Goal: Information Seeking & Learning: Find specific fact

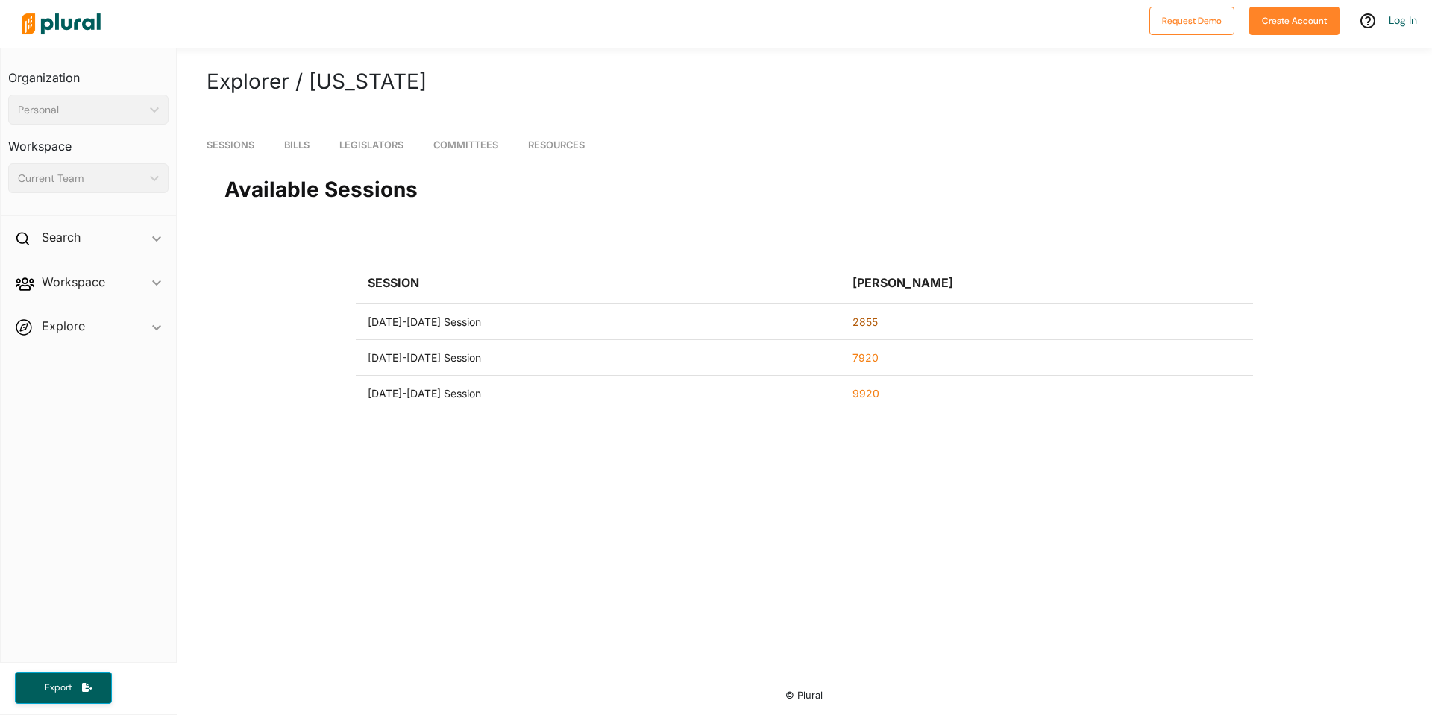
click at [874, 319] on link "2855" at bounding box center [865, 322] width 25 height 13
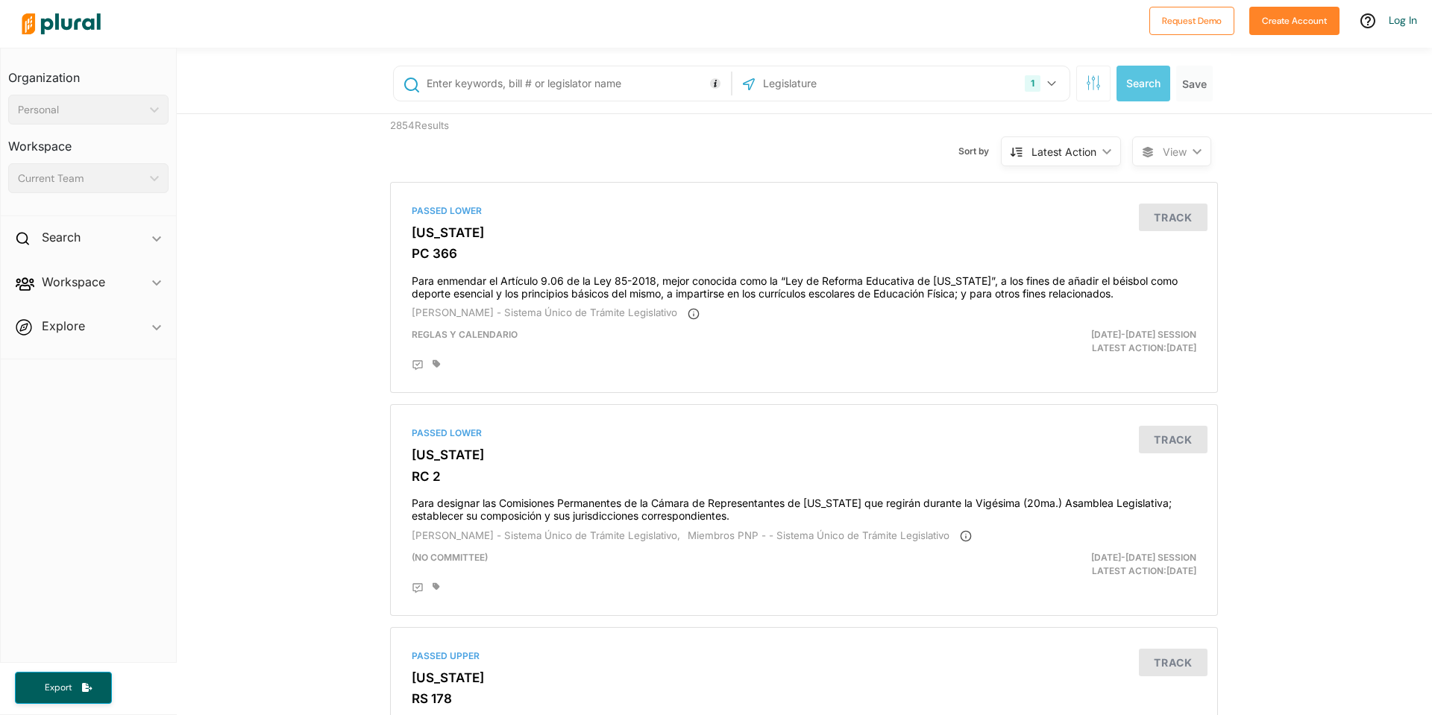
click at [480, 101] on div "1 [US_STATE] [GEOGRAPHIC_DATA] Congress [US_STATE] [US_STATE] [US_STATE] [US_ST…" at bounding box center [805, 84] width 850 height 60
click at [492, 88] on input "text" at bounding box center [576, 83] width 302 height 28
click at [976, 82] on button "Search" at bounding box center [1144, 84] width 54 height 36
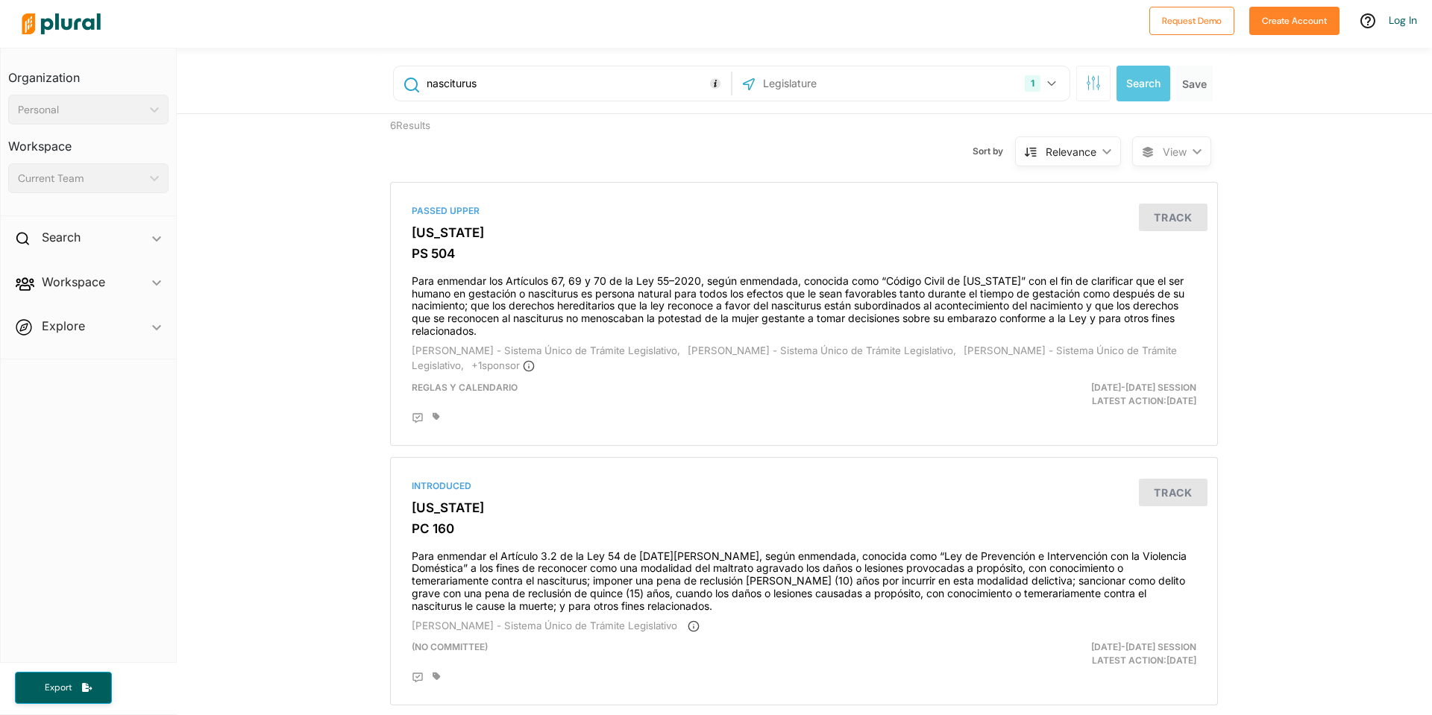
click at [459, 88] on input "nasciturus" at bounding box center [576, 83] width 302 height 28
click at [449, 79] on input "aobrtion" at bounding box center [576, 83] width 302 height 28
paste input "Niño por [PERSON_NAME]"
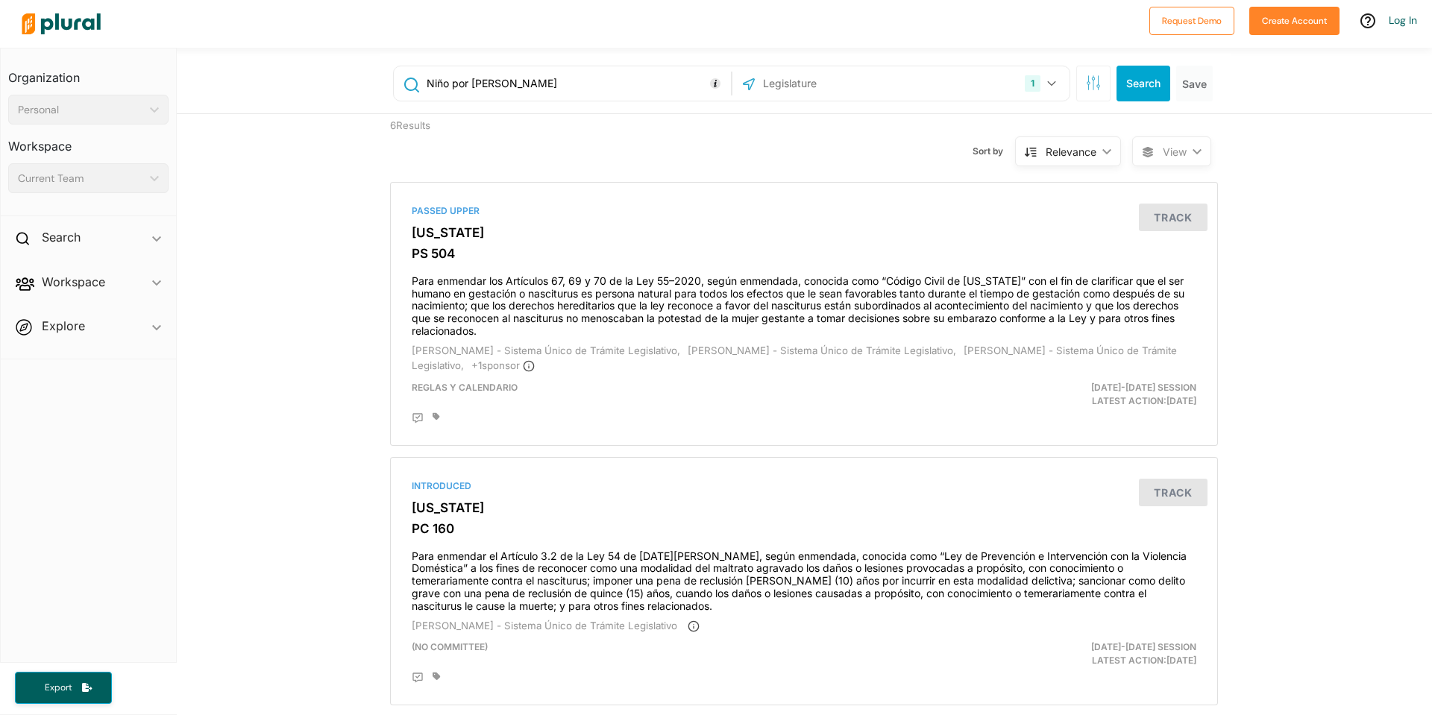
type input "Niño por [PERSON_NAME]"
click at [976, 75] on button "Search" at bounding box center [1144, 84] width 54 height 36
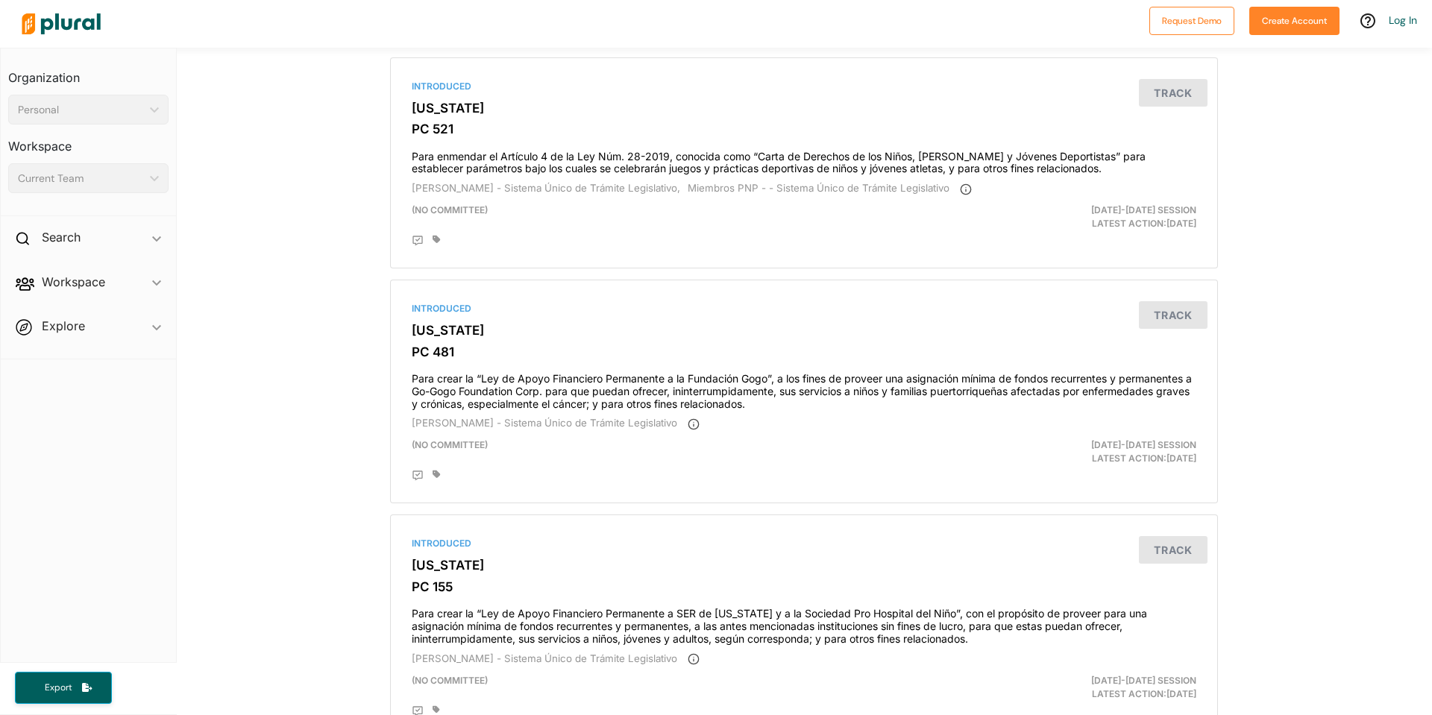
scroll to position [1616, 0]
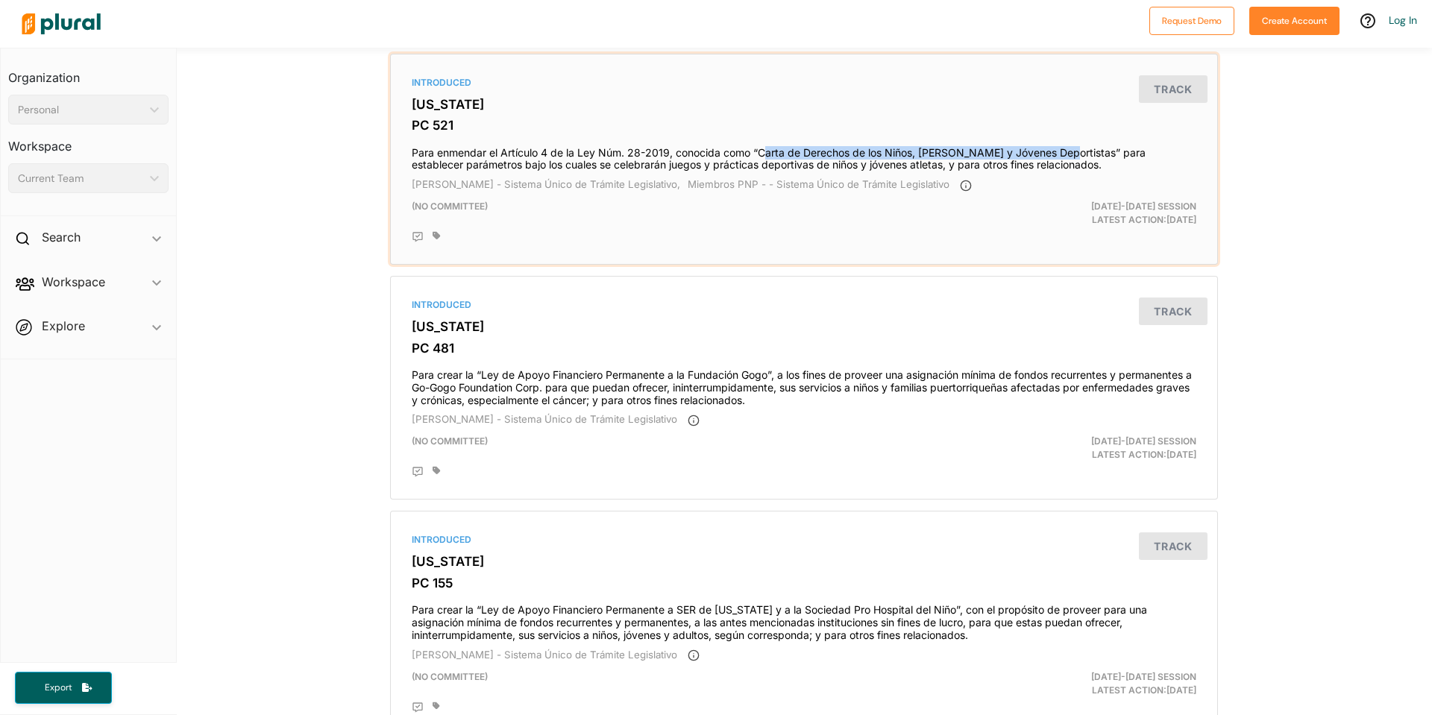
drag, startPoint x: 761, startPoint y: 151, endPoint x: 1056, endPoint y: 150, distance: 295.4
click at [976, 150] on h4 "Para enmendar el Artículo 4 de la Ley Núm. 28-2019, conocida como “Carta de Der…" at bounding box center [804, 155] width 785 height 33
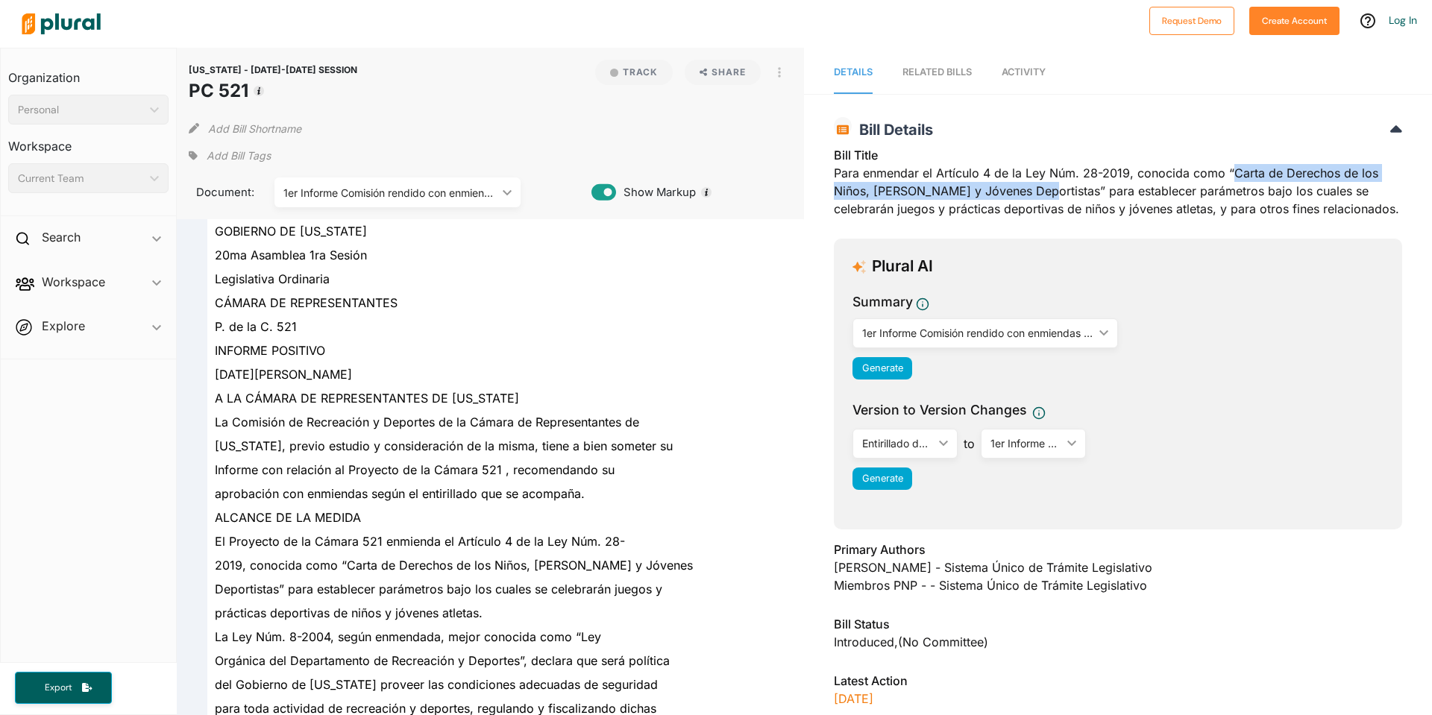
drag, startPoint x: 1226, startPoint y: 176, endPoint x: 1029, endPoint y: 195, distance: 197.8
click at [976, 195] on div "Bill Title Para enmendar el Artículo 4 de la Ley Núm. 28-2019, conocida como “C…" at bounding box center [1118, 186] width 568 height 81
copy div "Carta de Derechos de los Niños, [PERSON_NAME] y Jóvenes Deportistas"
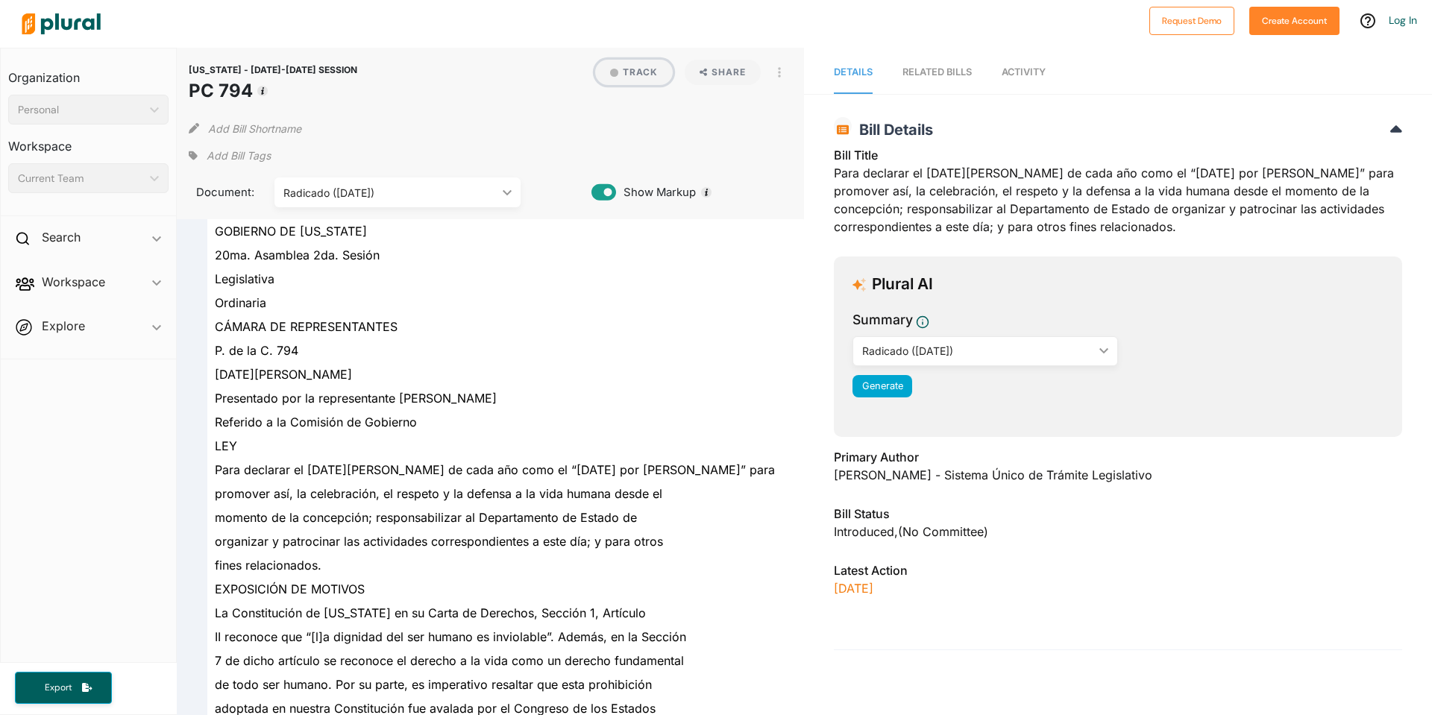
click at [639, 78] on button "Track" at bounding box center [634, 72] width 78 height 25
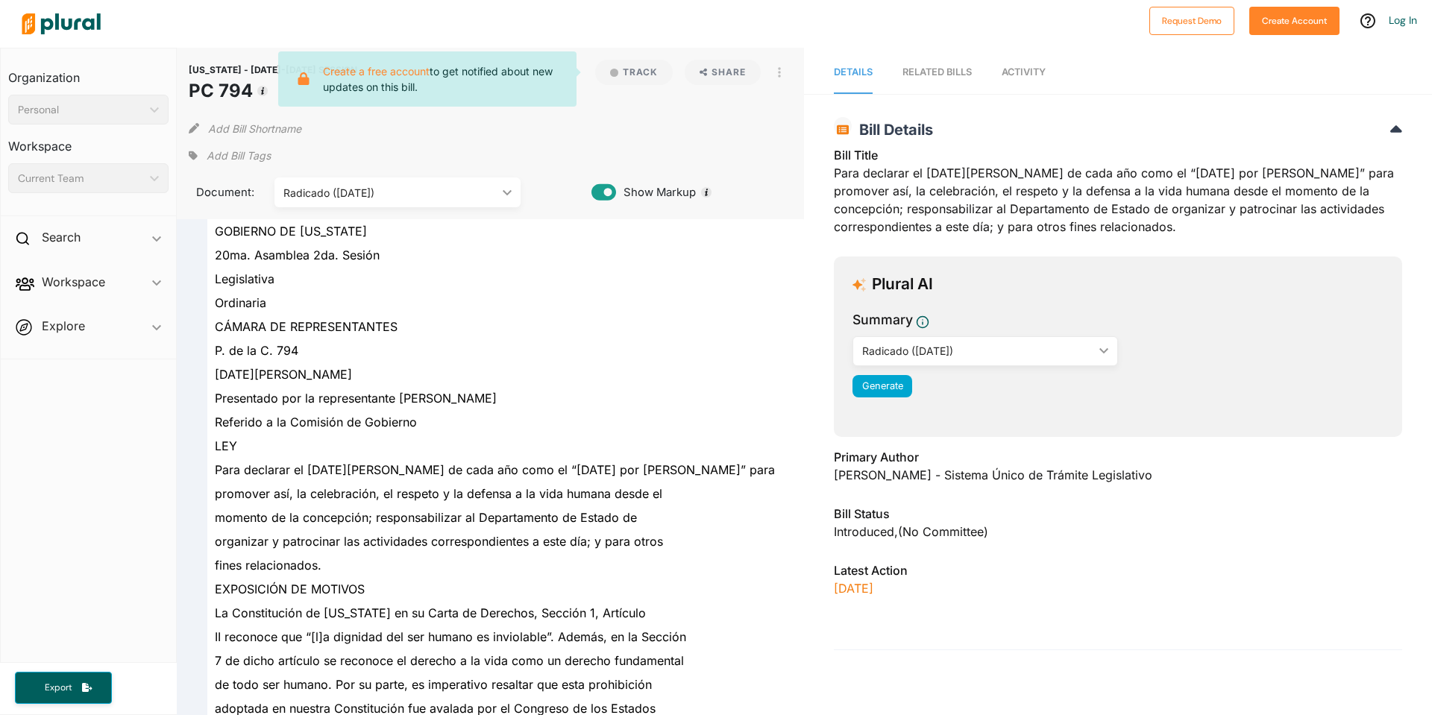
click at [550, 466] on span "Para declarar el 25 de marzo de cada año como el “Día del Niño por Nacer” para" at bounding box center [495, 469] width 560 height 15
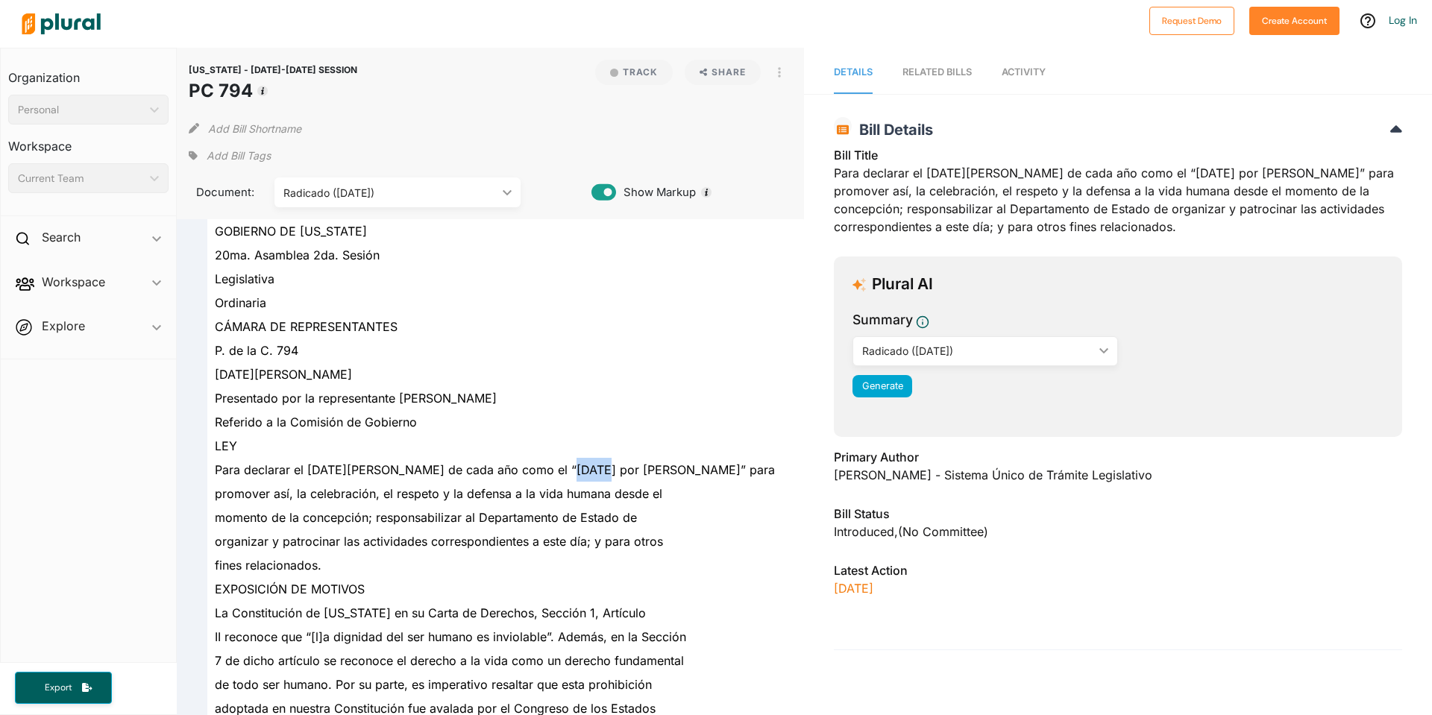
click at [550, 466] on span "Para declarar el 25 de marzo de cada año como el “Día del Niño por Nacer” para" at bounding box center [495, 469] width 560 height 15
copy span "Niño"
click at [606, 467] on span "Para declarar el 25 de marzo de cada año como el “Día del Niño por Nacer” para" at bounding box center [495, 469] width 560 height 15
copy span "Nacer"
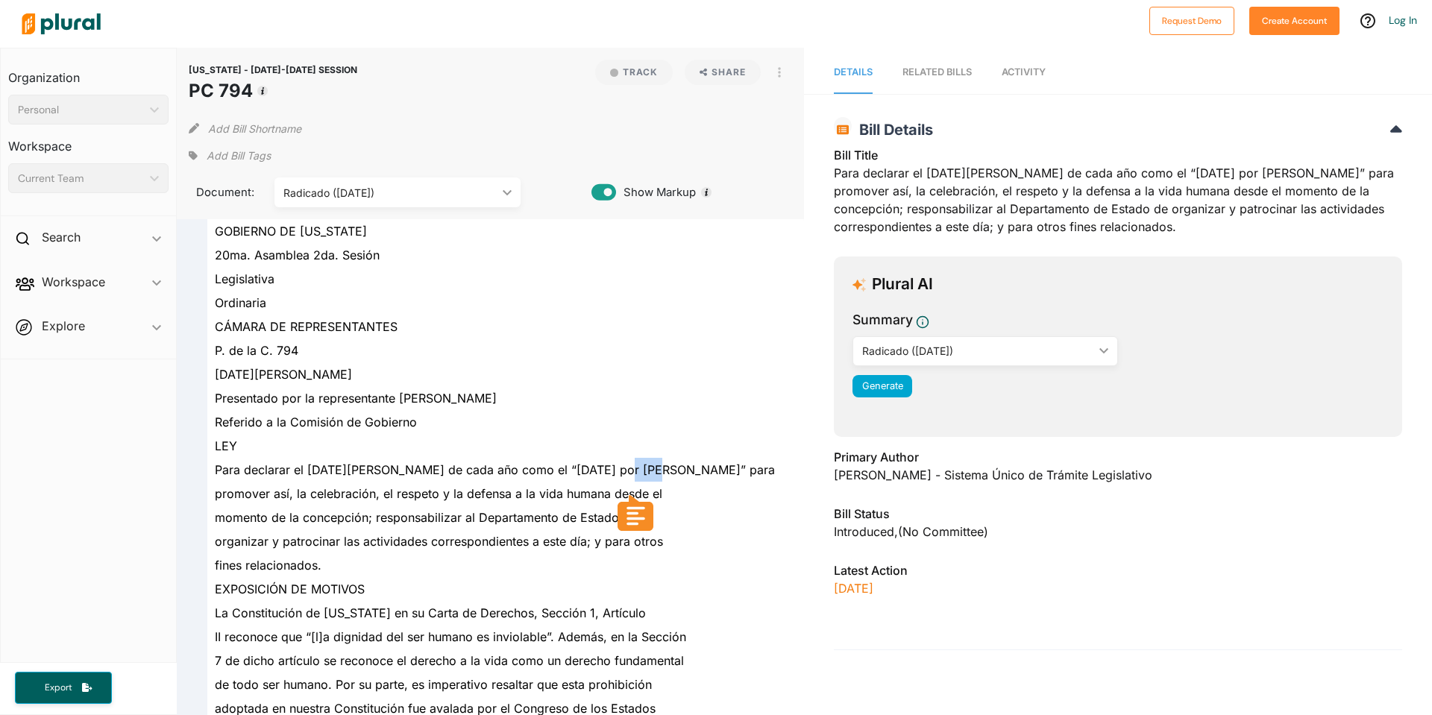
click at [600, 471] on span "Para declarar el 25 de marzo de cada año como el “Día del Niño por Nacer” para" at bounding box center [495, 469] width 560 height 15
drag, startPoint x: 549, startPoint y: 474, endPoint x: 635, endPoint y: 462, distance: 86.5
click at [635, 462] on span "Para declarar el 25 de marzo de cada año como el “Día del Niño por Nacer” para" at bounding box center [495, 469] width 560 height 15
copy span "Niño por [PERSON_NAME]"
